Goal: Task Accomplishment & Management: Manage account settings

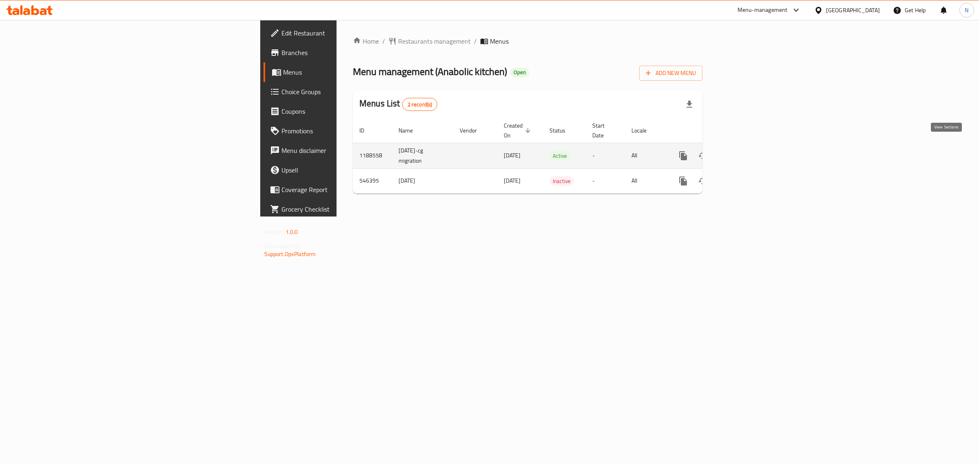
click at [747, 151] on icon "enhanced table" at bounding box center [742, 156] width 10 height 10
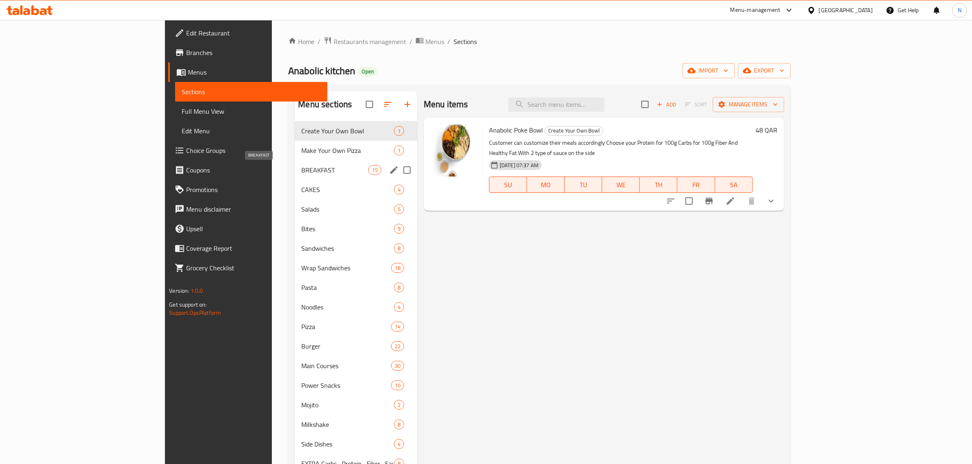
click at [301, 173] on span "BREAKFAST" at bounding box center [334, 170] width 67 height 10
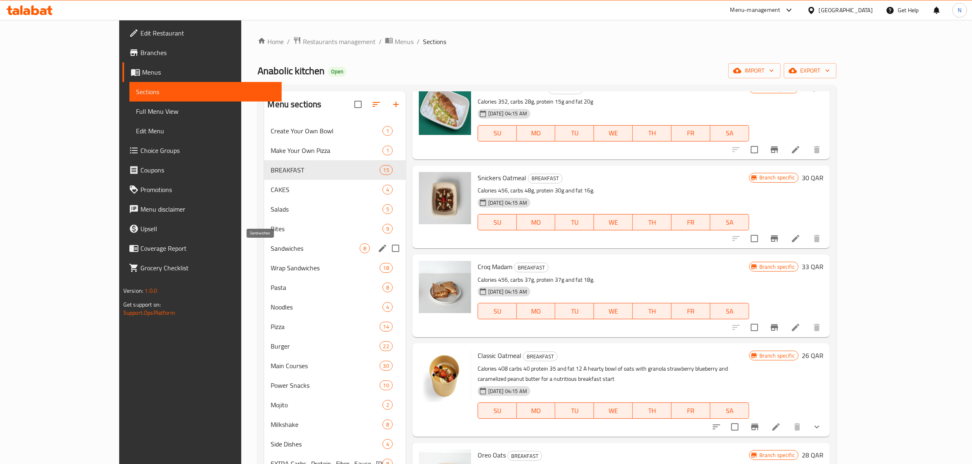
click at [271, 253] on span "Sandwiches" at bounding box center [315, 249] width 89 height 10
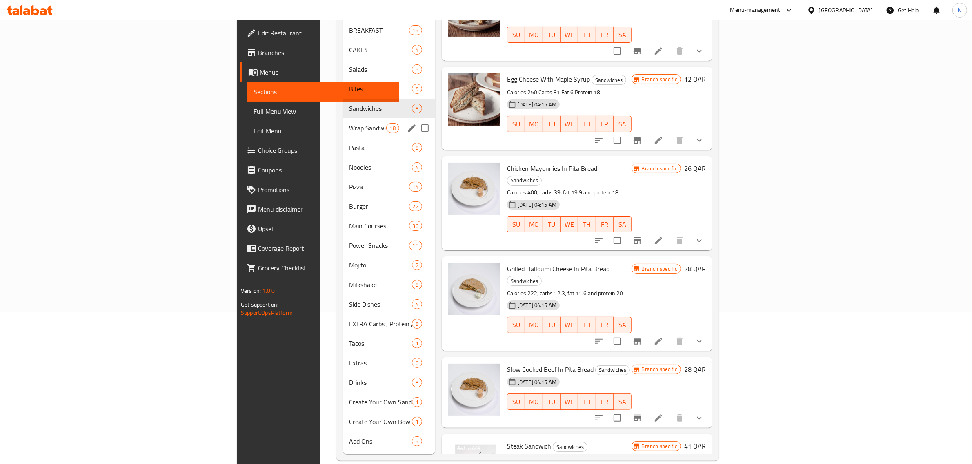
click at [349, 123] on span "Wrap Sandwiches" at bounding box center [367, 128] width 37 height 10
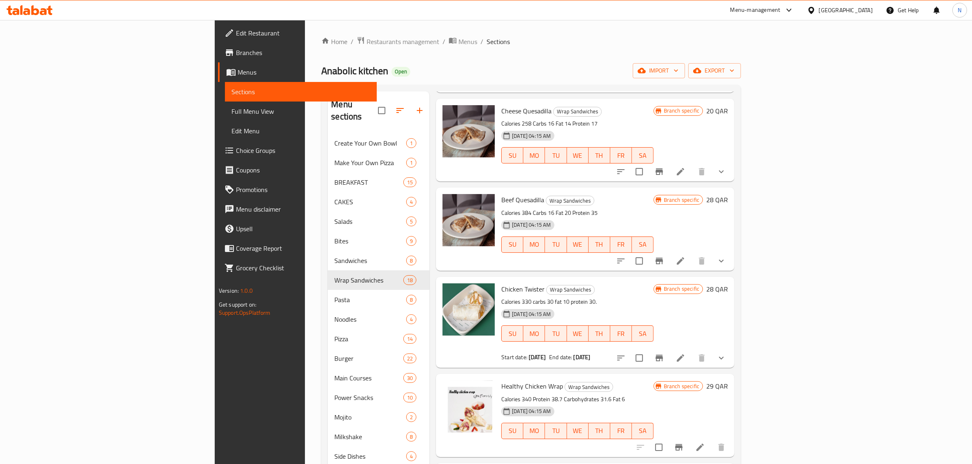
scroll to position [663, 0]
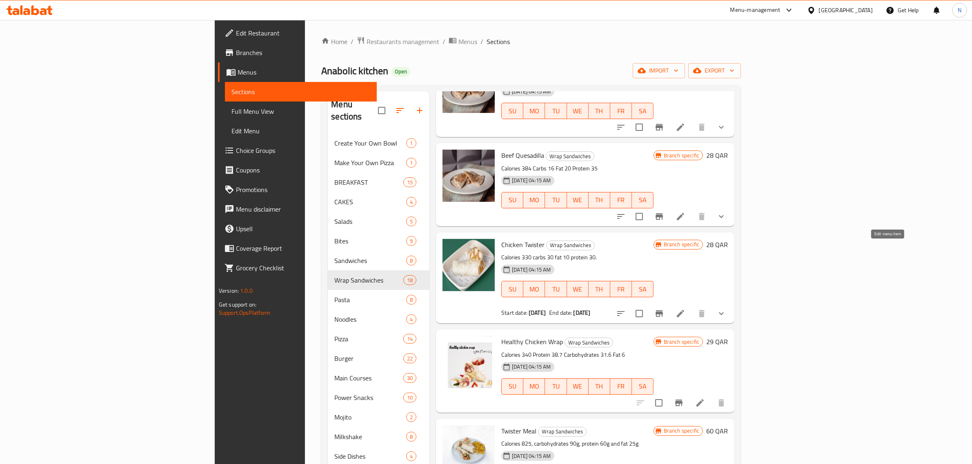
click at [685, 309] on icon at bounding box center [680, 314] width 10 height 10
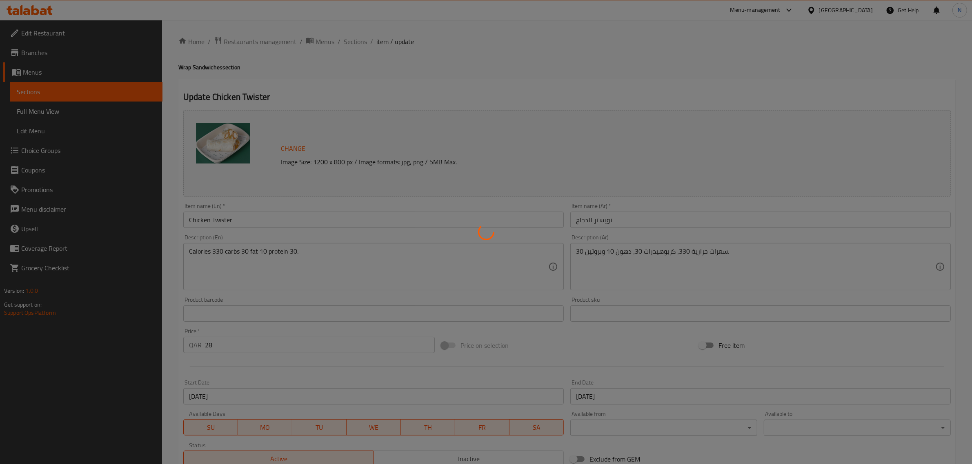
type input "الإضافات"
type input "0"
type input "8"
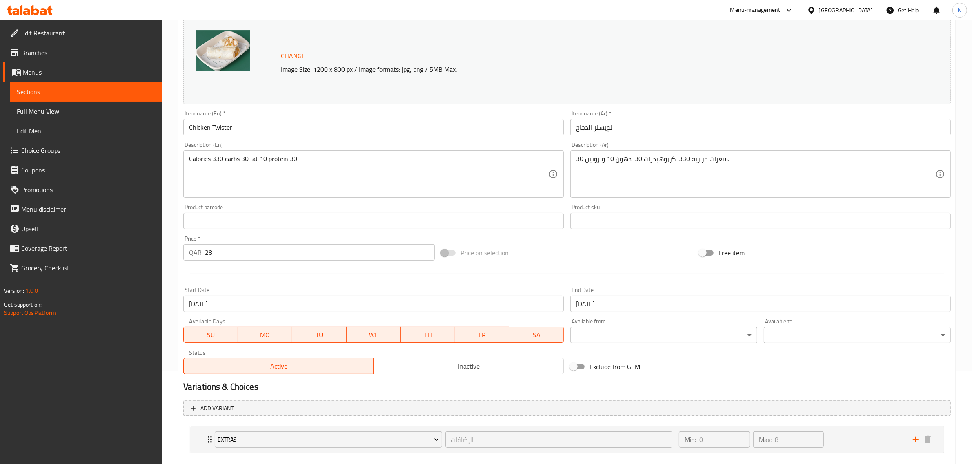
scroll to position [137, 0]
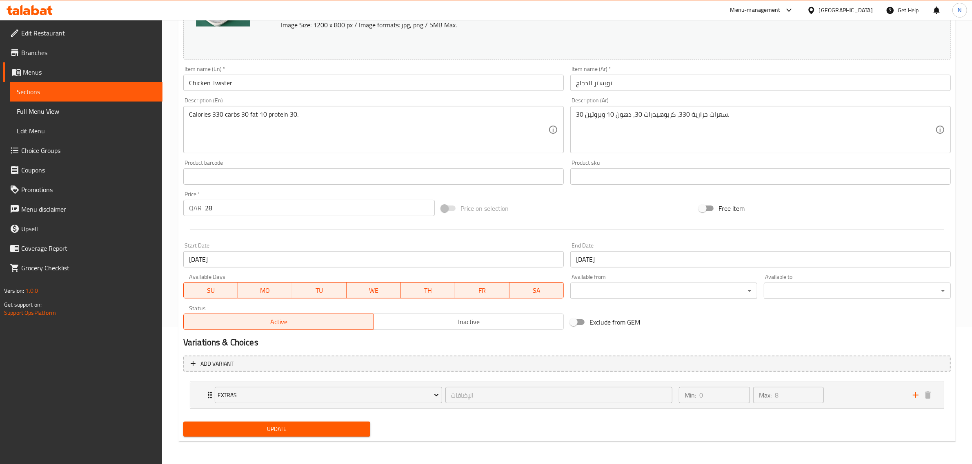
click at [625, 256] on input "[DATE]" at bounding box center [760, 259] width 380 height 16
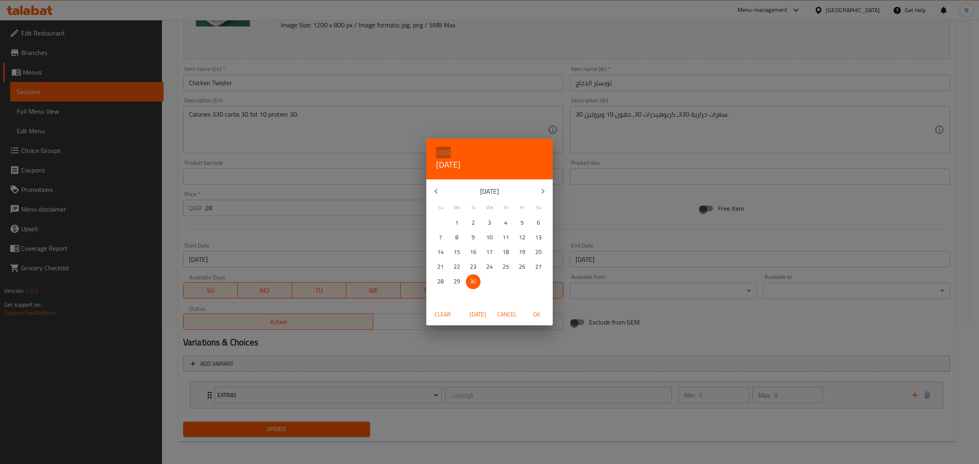
click at [444, 147] on h6 "2025" at bounding box center [443, 152] width 15 height 11
click at [491, 279] on div "2028" at bounding box center [489, 279] width 127 height 16
click at [535, 314] on span "OK" at bounding box center [537, 315] width 20 height 10
type input "[DATE]"
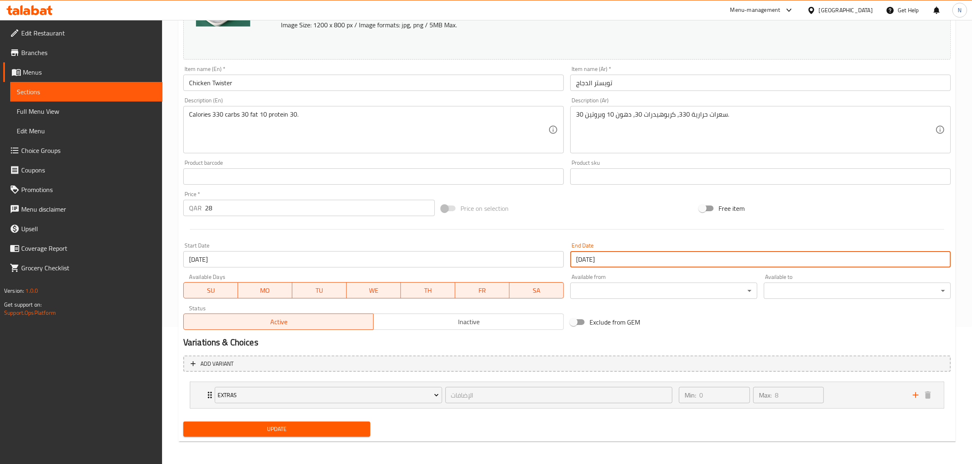
click at [348, 431] on span "Update" at bounding box center [277, 429] width 174 height 10
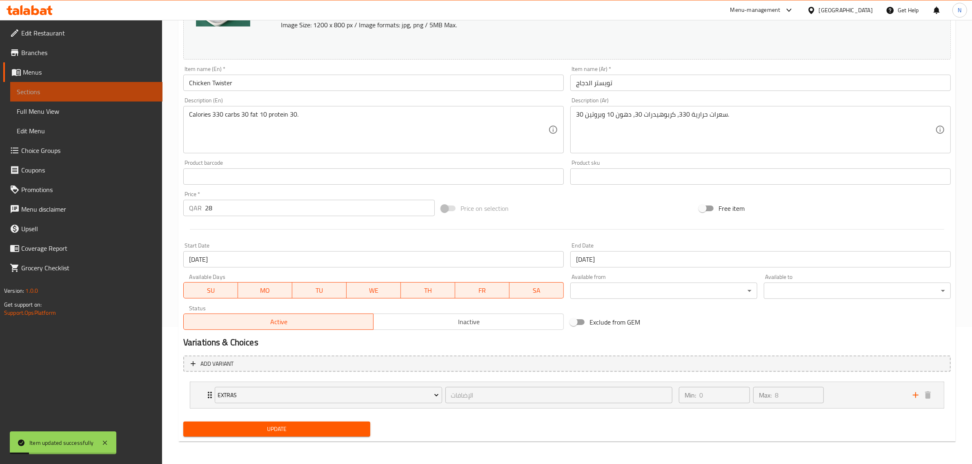
click at [135, 91] on span "Sections" at bounding box center [86, 92] width 139 height 10
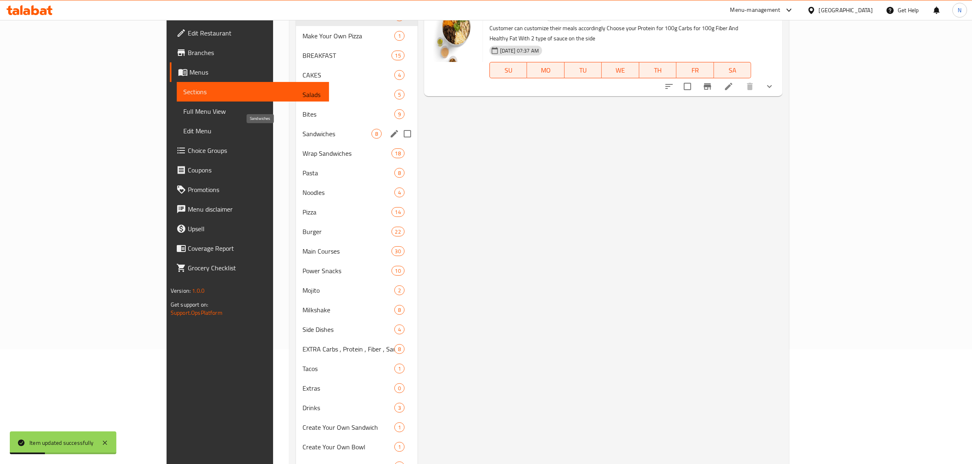
click at [302, 133] on span "Sandwiches" at bounding box center [336, 134] width 69 height 10
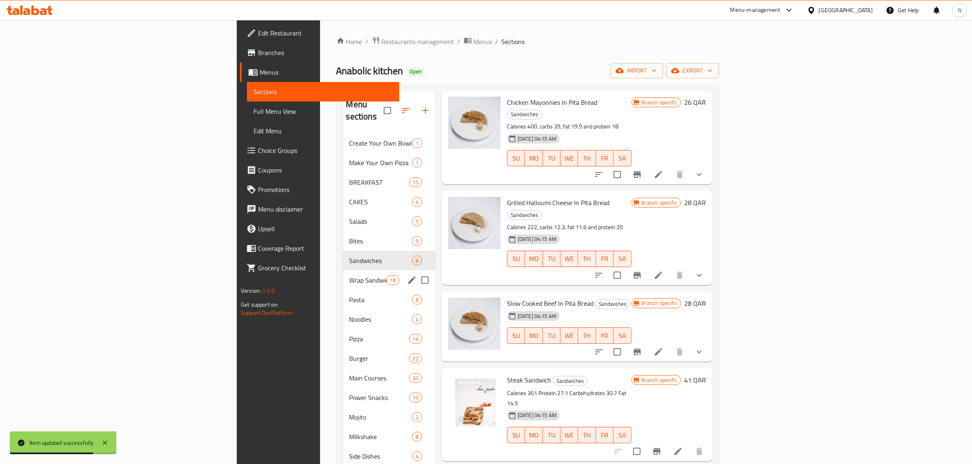
click at [343, 271] on div "Wrap Sandwiches 18" at bounding box center [389, 281] width 92 height 20
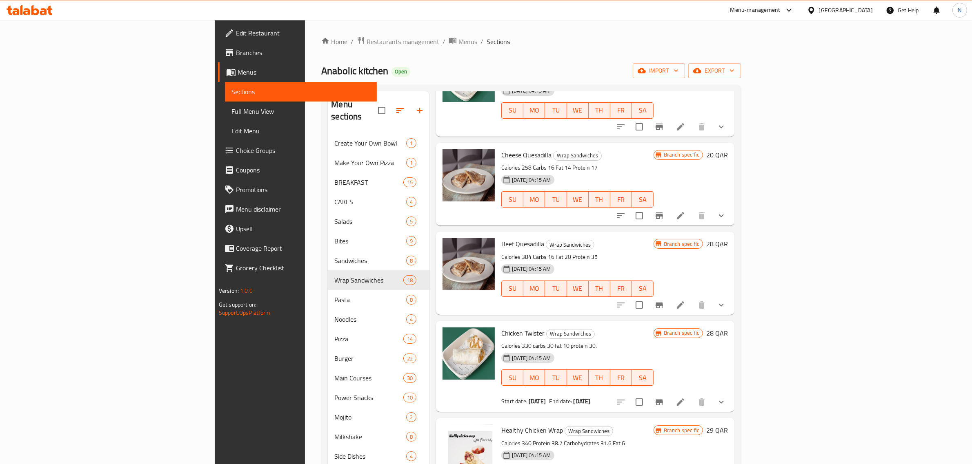
scroll to position [612, 0]
